Goal: Transaction & Acquisition: Purchase product/service

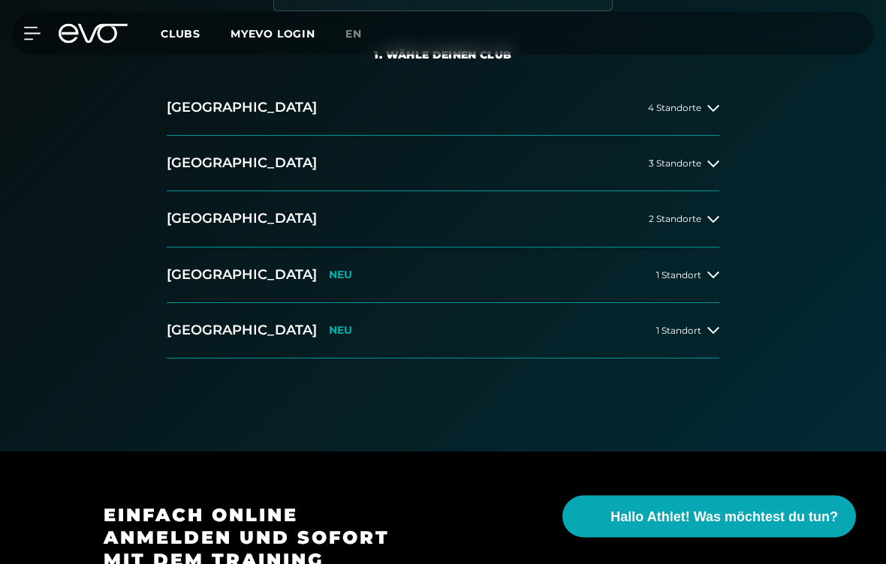
click at [701, 221] on div "2 Standorte" at bounding box center [684, 220] width 71 height 12
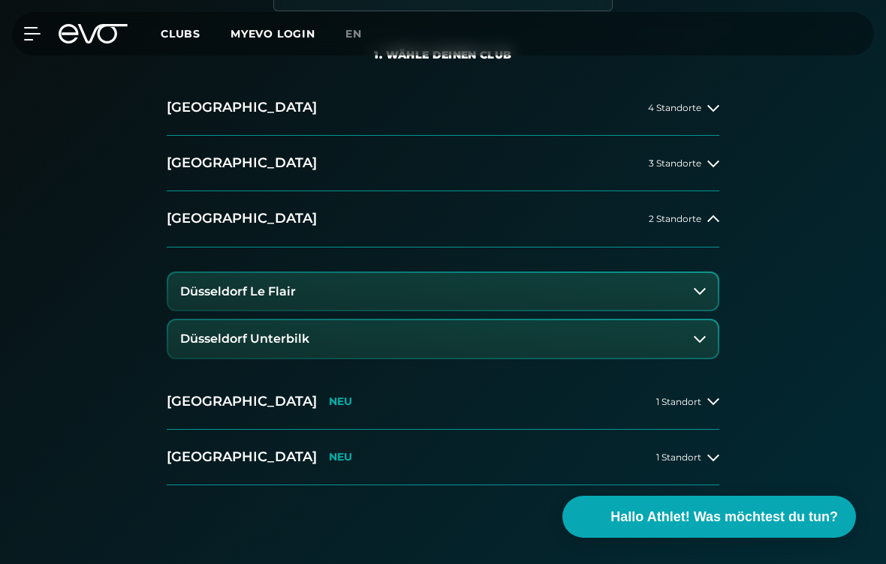
click at [588, 275] on button "Düsseldorf Le Flair" at bounding box center [442, 292] width 549 height 38
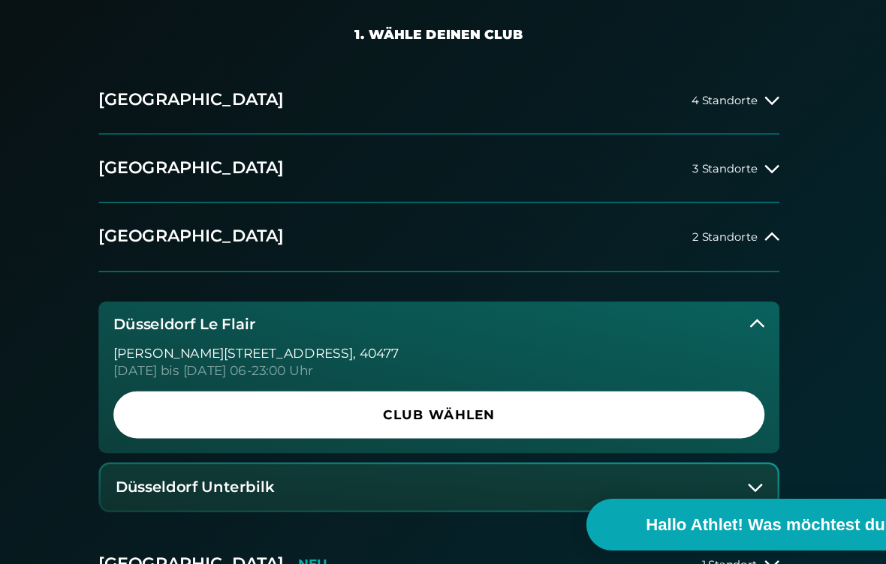
scroll to position [262, 0]
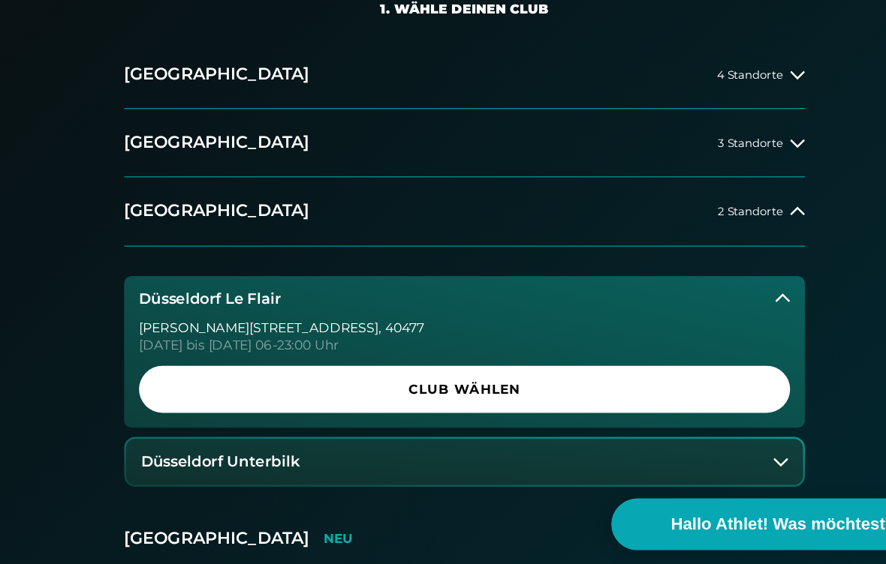
click at [447, 399] on span "Club wählen" at bounding box center [443, 407] width 492 height 16
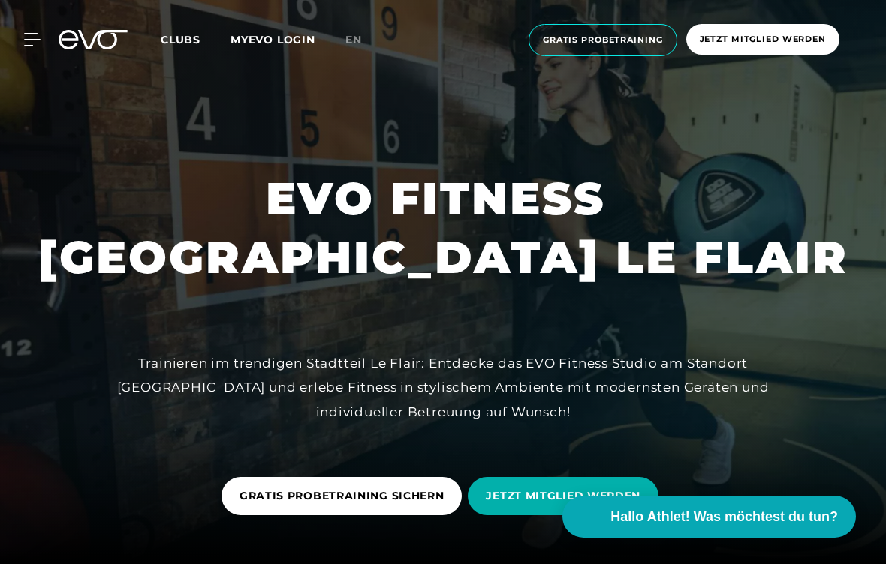
click at [29, 34] on icon at bounding box center [32, 40] width 16 height 12
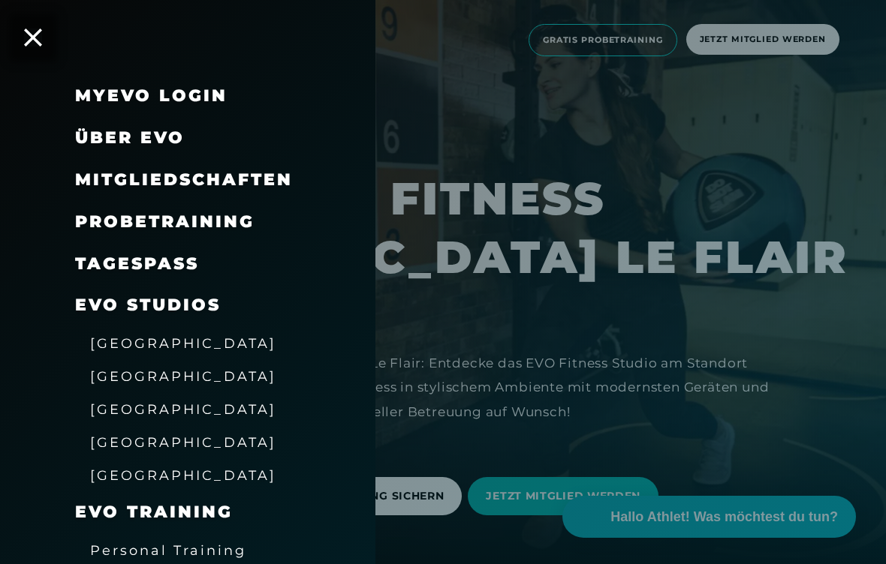
click at [260, 170] on span "Mitgliedschaften" at bounding box center [184, 180] width 218 height 20
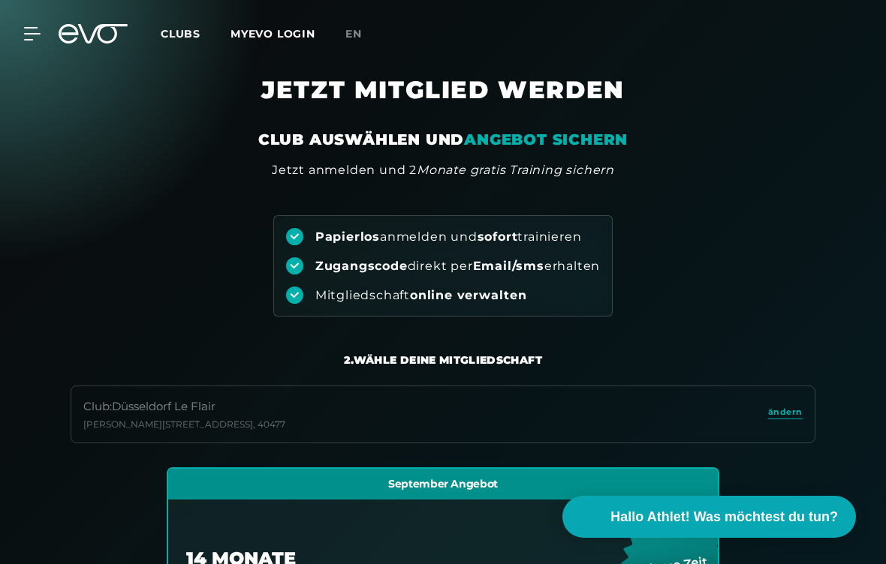
click at [43, 18] on div "MyEVO Login Über EVO Mitgliedschaften Probetraining TAGESPASS EVO Studios Düsse…" at bounding box center [443, 34] width 880 height 44
click at [34, 17] on div "MyEVO Login Über EVO Mitgliedschaften Probetraining TAGESPASS EVO Studios Düsse…" at bounding box center [443, 34] width 880 height 44
click at [26, 39] on icon at bounding box center [32, 34] width 16 height 12
click at [27, 41] on div "MyEVO Login Über EVO Mitgliedschaften Probetraining TAGESPASS EVO Studios Düsse…" at bounding box center [149, 282] width 375 height 564
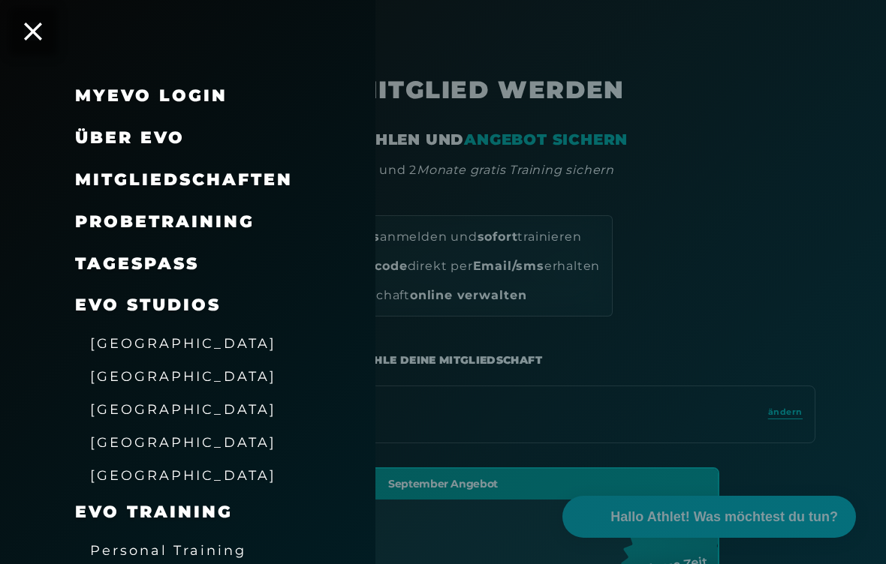
click at [189, 263] on link "TAGESPASS" at bounding box center [137, 264] width 124 height 20
